Goal: Obtain resource: Download file/media

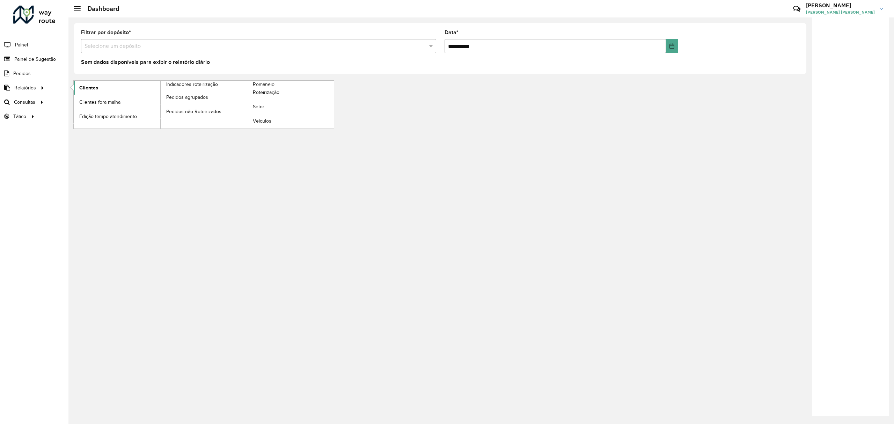
click at [102, 87] on link "Clientes" at bounding box center [117, 88] width 87 height 14
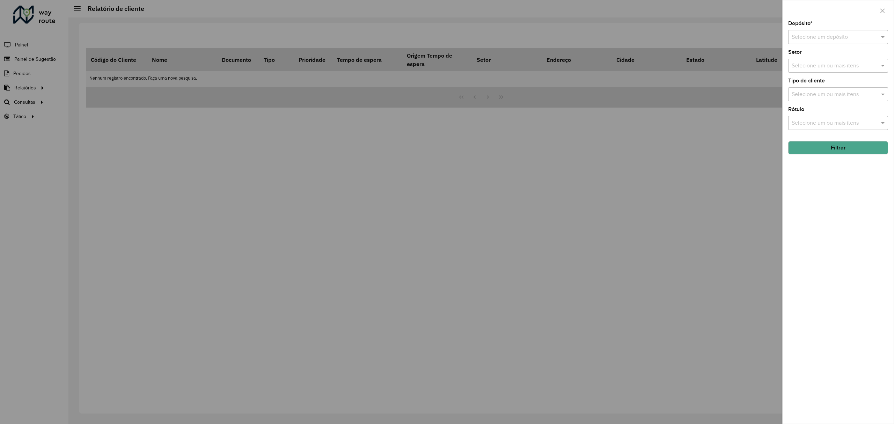
click at [802, 39] on input "text" at bounding box center [831, 37] width 79 height 8
click at [804, 94] on span "CDD [GEOGRAPHIC_DATA]" at bounding box center [825, 93] width 68 height 6
click at [812, 123] on input "text" at bounding box center [834, 123] width 89 height 8
click at [755, 122] on div at bounding box center [447, 212] width 894 height 424
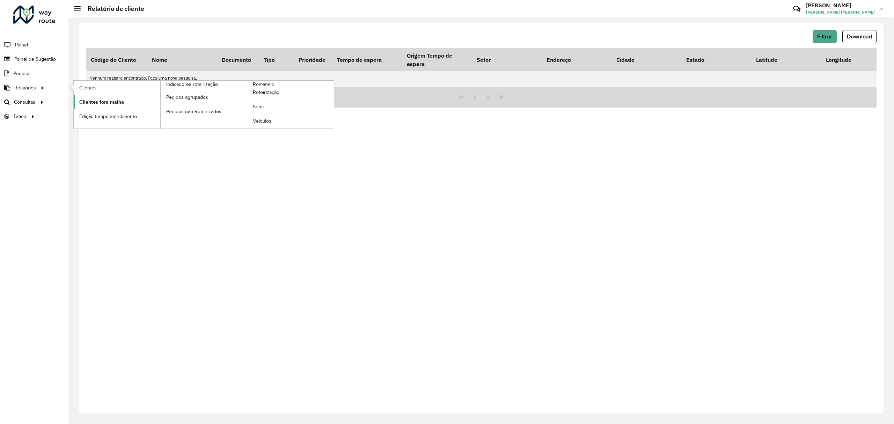
click at [98, 95] on ul "Clientes Clientes fora malha Edição tempo atendimento Indicadores roteirização …" at bounding box center [197, 105] width 262 height 48
click at [89, 83] on link "Clientes" at bounding box center [117, 88] width 87 height 14
click at [87, 93] on link "Clientes" at bounding box center [117, 88] width 87 height 14
click at [81, 89] on span "Clientes" at bounding box center [88, 87] width 19 height 7
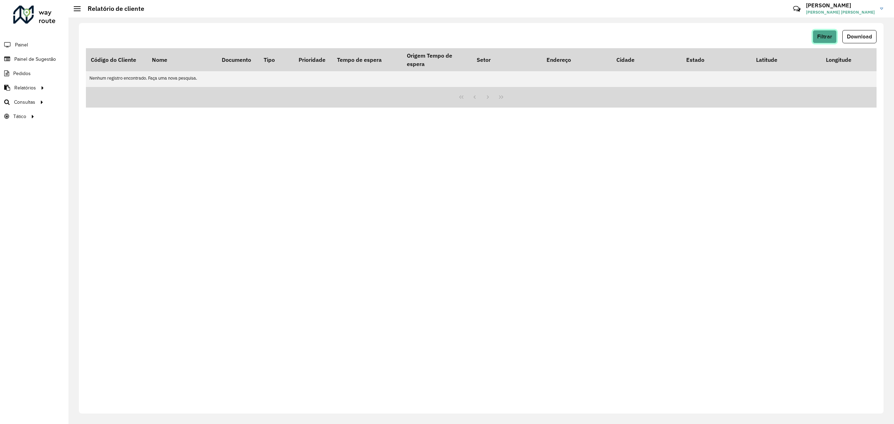
click at [827, 41] on button "Filtrar" at bounding box center [825, 36] width 24 height 13
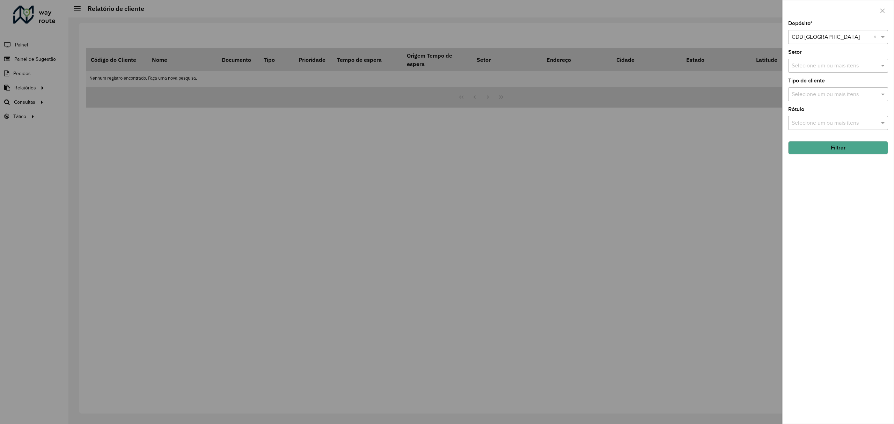
click at [816, 141] on button "Filtrar" at bounding box center [838, 147] width 100 height 13
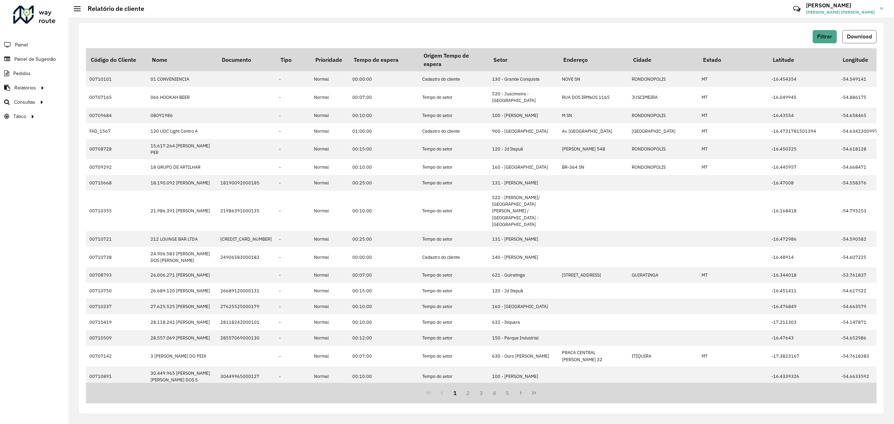
click at [860, 35] on span "Download" at bounding box center [859, 37] width 25 height 6
